Goal: Transaction & Acquisition: Book appointment/travel/reservation

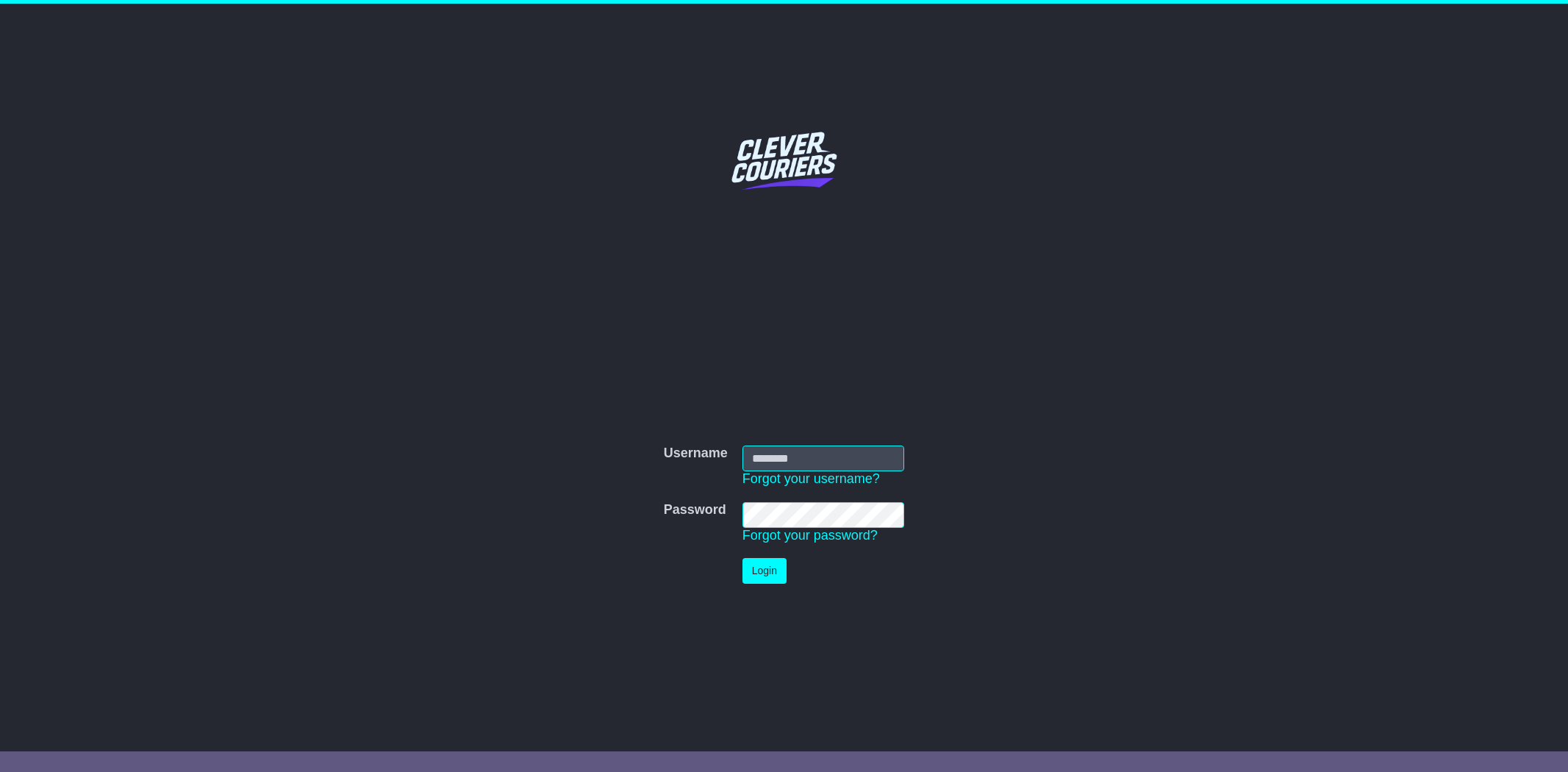
click at [785, 450] on input "Username" at bounding box center [824, 459] width 163 height 26
click at [767, 577] on button "Login" at bounding box center [765, 571] width 44 height 26
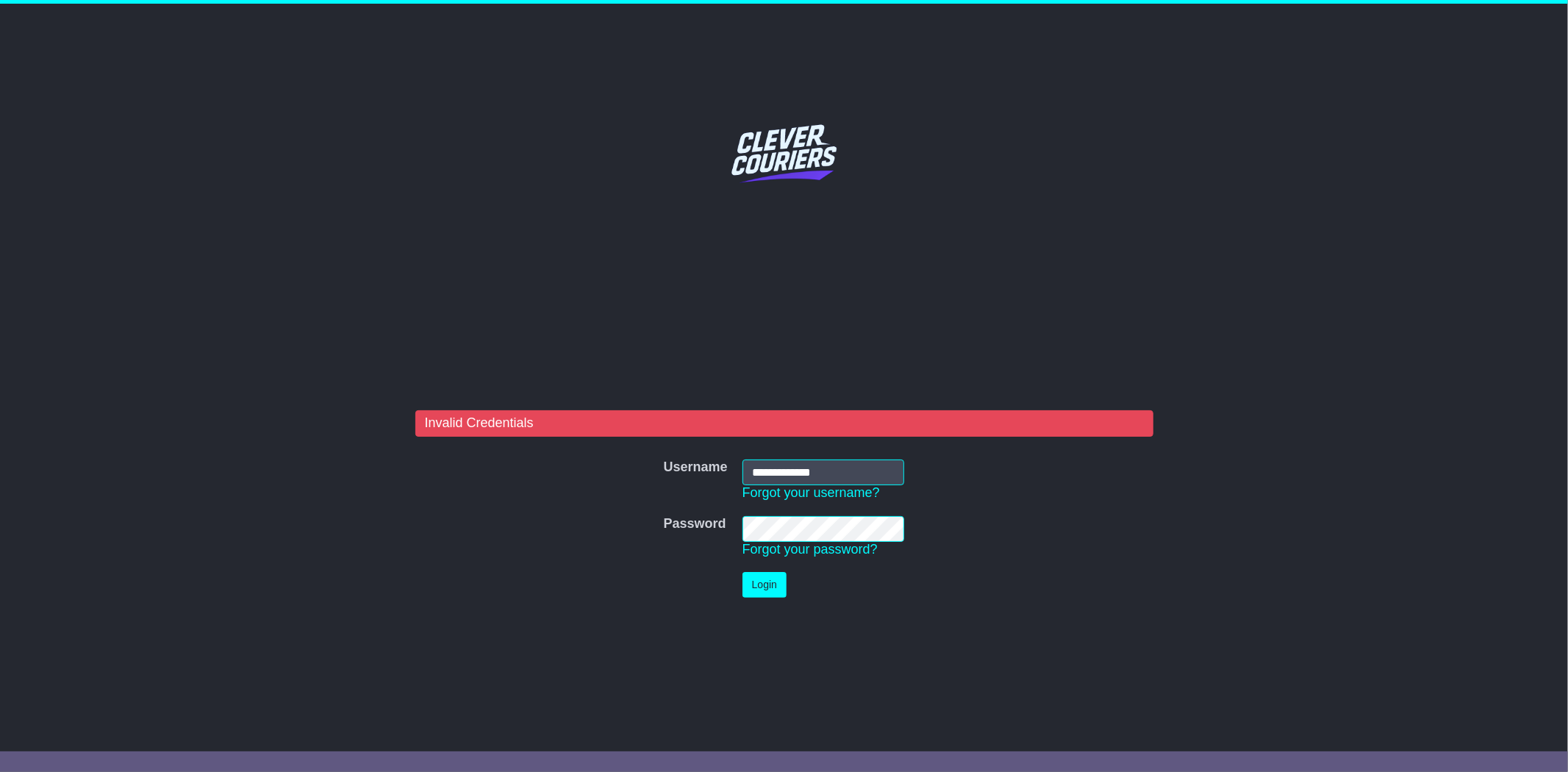
click at [675, 523] on tr "Password Password Forgot your password?" at bounding box center [784, 536] width 256 height 56
click at [774, 579] on button "Login" at bounding box center [765, 585] width 44 height 26
click at [836, 471] on input "**********" at bounding box center [824, 472] width 163 height 26
type input "**********"
click at [763, 584] on button "Login" at bounding box center [765, 585] width 44 height 26
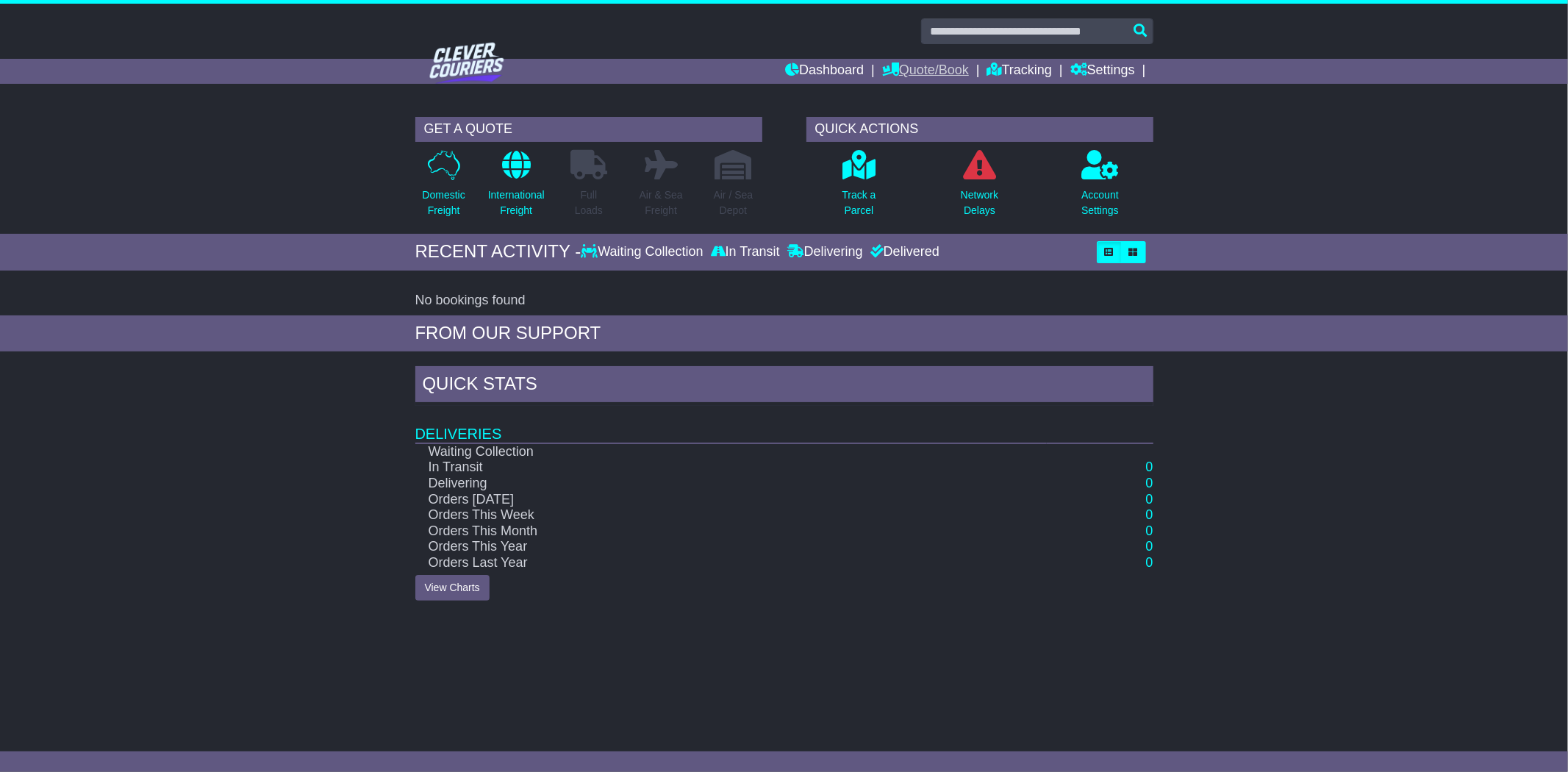
click at [925, 68] on link "Quote/Book" at bounding box center [925, 71] width 87 height 25
click at [907, 93] on link "Domestic" at bounding box center [941, 95] width 116 height 16
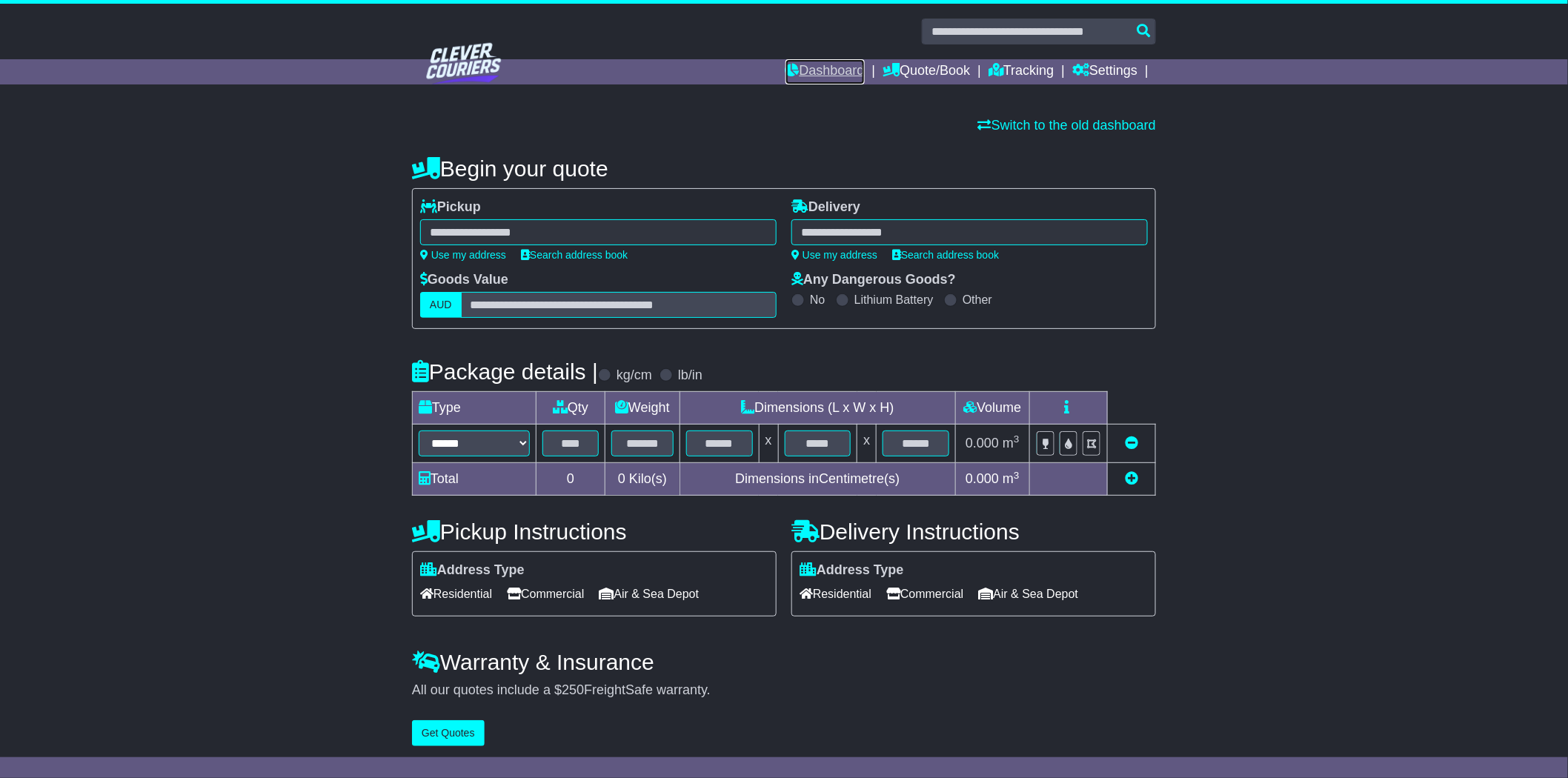
click at [810, 71] on link "Dashboard" at bounding box center [825, 72] width 79 height 25
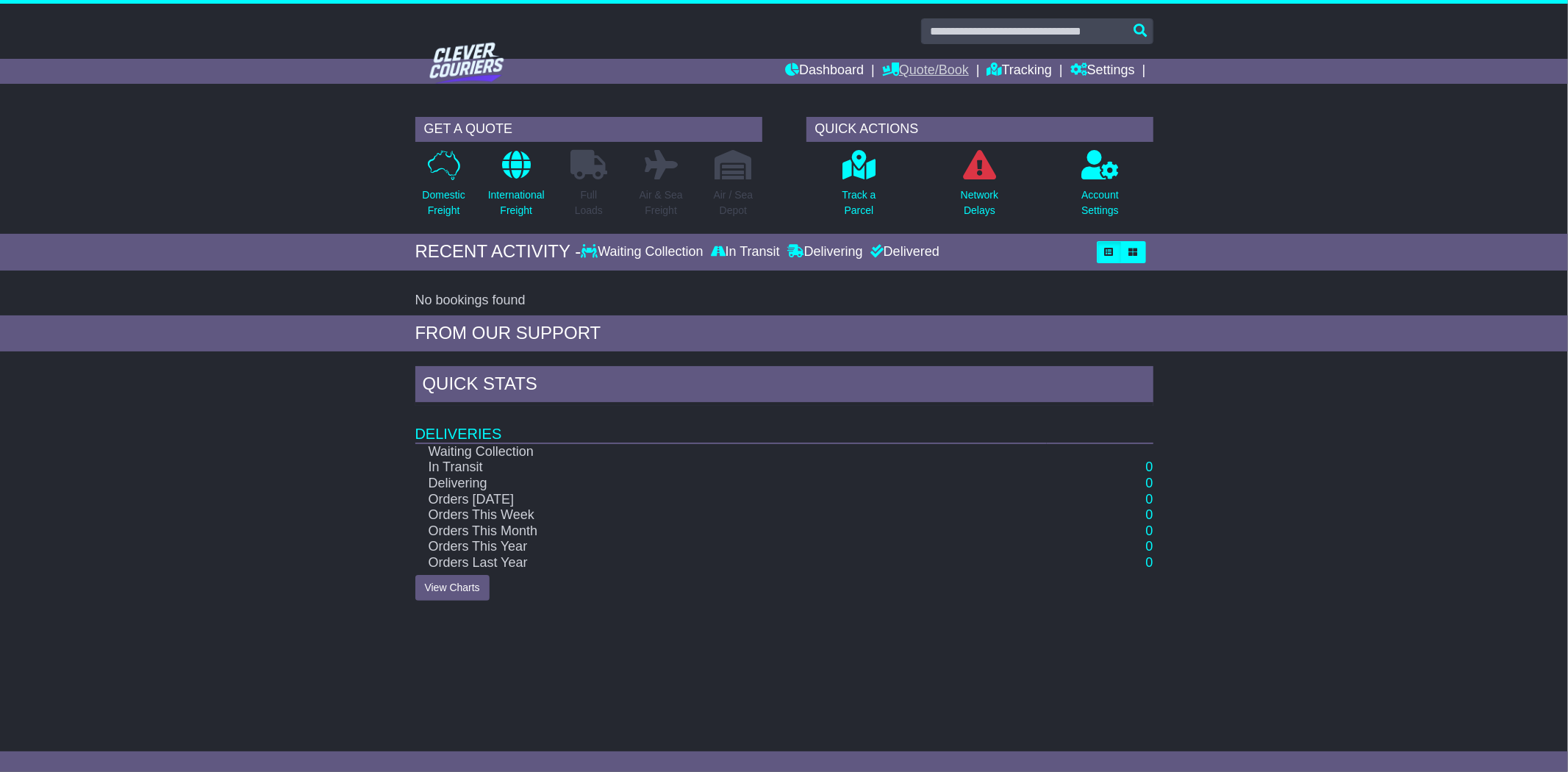
click at [921, 65] on link "Quote/Book" at bounding box center [925, 71] width 87 height 25
click at [814, 70] on link "Dashboard" at bounding box center [824, 71] width 79 height 25
